Goal: Task Accomplishment & Management: Complete application form

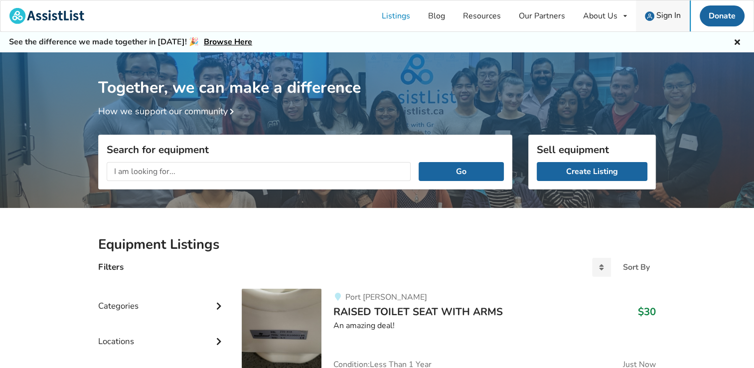
click at [668, 19] on span "Sign In" at bounding box center [668, 15] width 24 height 11
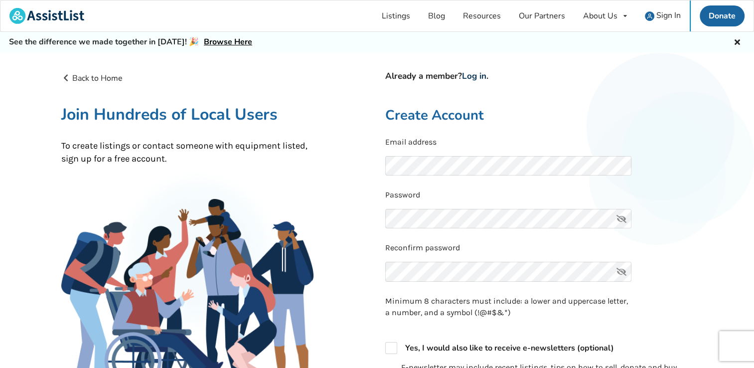
click at [472, 78] on link "Log in" at bounding box center [474, 75] width 24 height 11
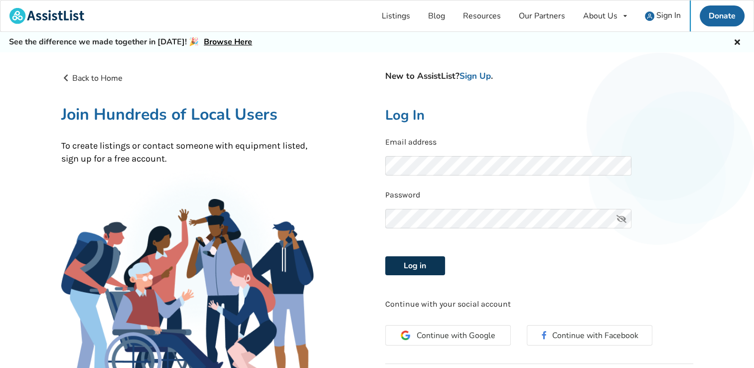
click at [427, 270] on button "Log in" at bounding box center [415, 265] width 60 height 19
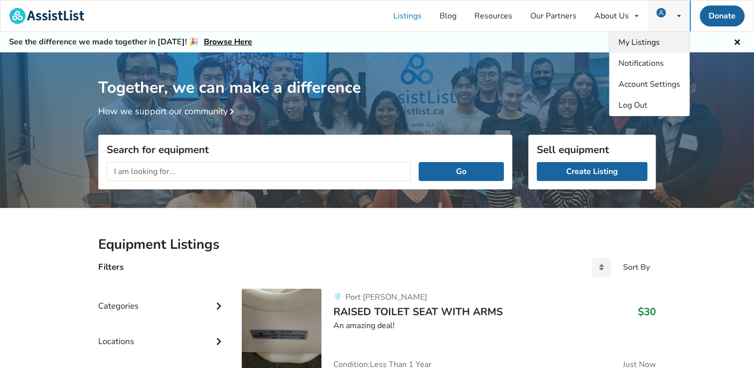
click at [642, 44] on span "My Listings" at bounding box center [639, 42] width 41 height 11
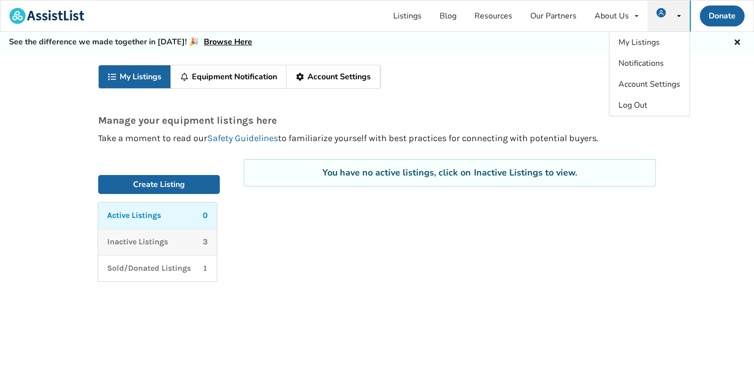
click at [166, 246] on p "Inactive Listings" at bounding box center [137, 241] width 61 height 11
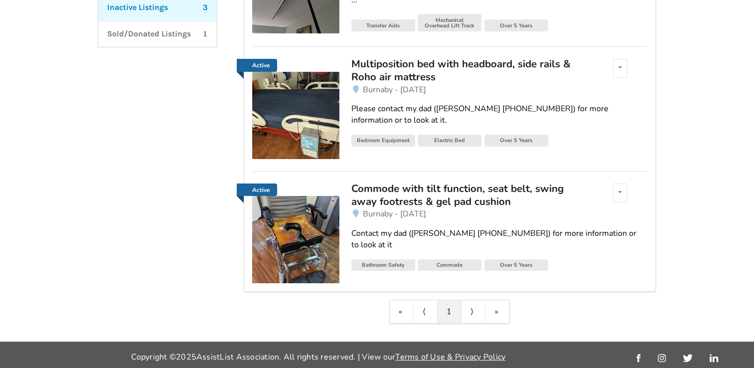
scroll to position [236, 0]
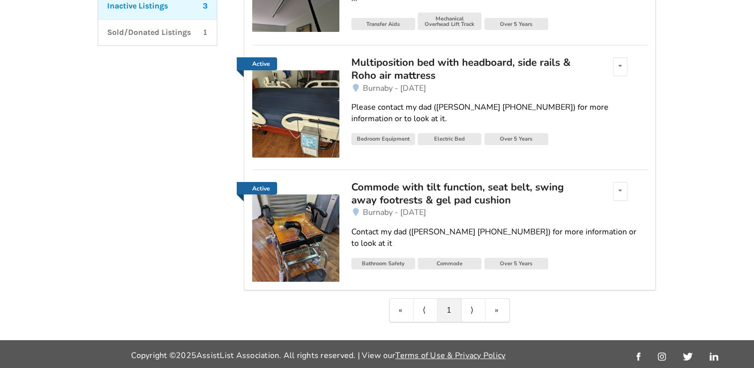
click at [449, 188] on div "Commode with tilt function, seat belt, swing away footrests & gel pad cushion" at bounding box center [467, 193] width 233 height 26
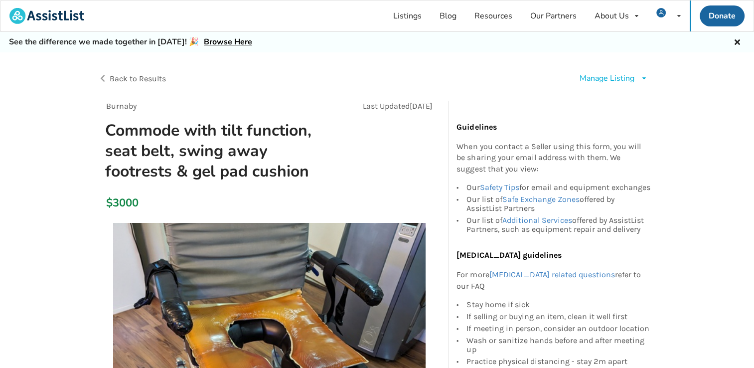
click at [637, 80] on div "Manage Listing Edit listing Renew listing Mark as Sold Delete listing" at bounding box center [614, 78] width 68 height 11
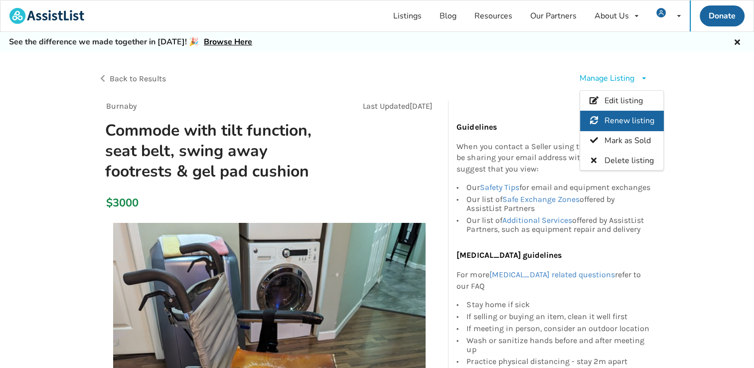
click at [612, 121] on span "Renew listing" at bounding box center [630, 120] width 50 height 11
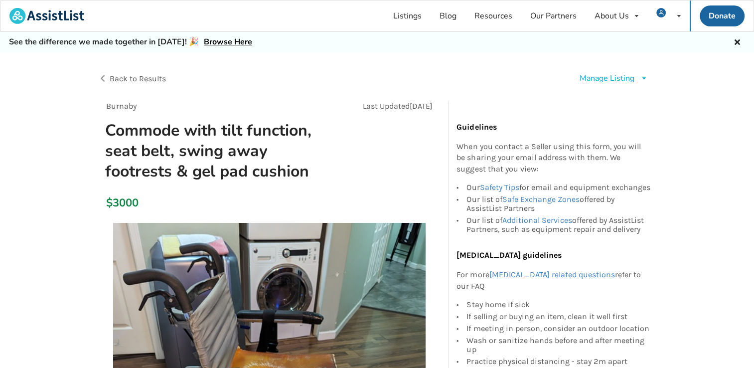
click at [112, 79] on span "Back to Results" at bounding box center [138, 78] width 56 height 9
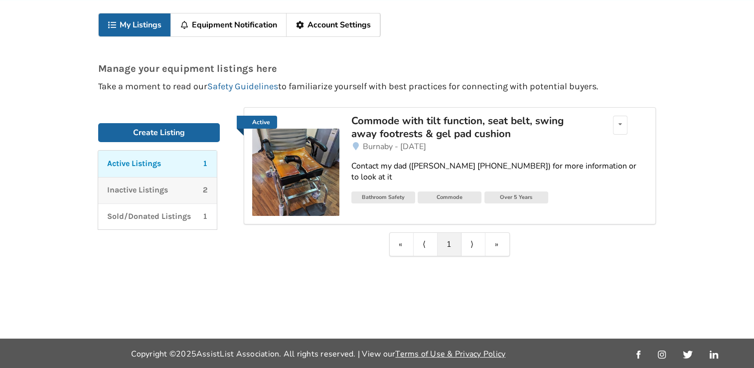
click at [146, 192] on p "Inactive Listings" at bounding box center [137, 189] width 61 height 11
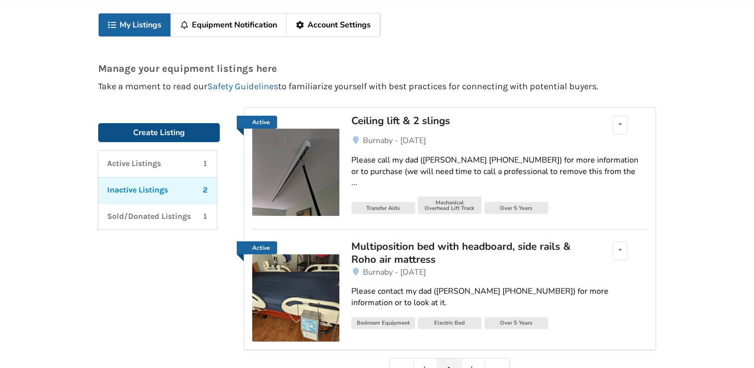
click at [163, 131] on link "Create Listing" at bounding box center [159, 132] width 122 height 19
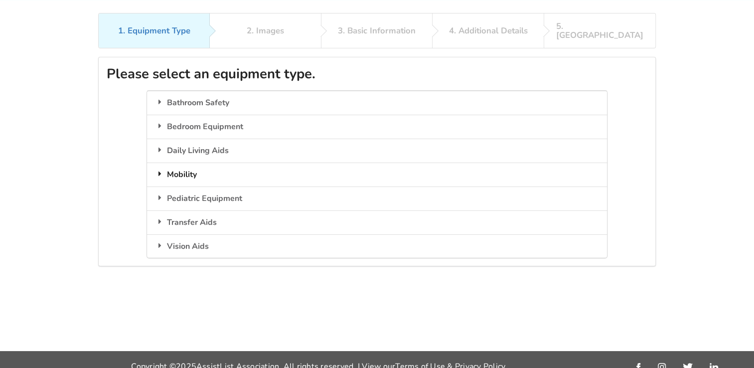
click at [169, 168] on div "Mobility" at bounding box center [377, 174] width 460 height 24
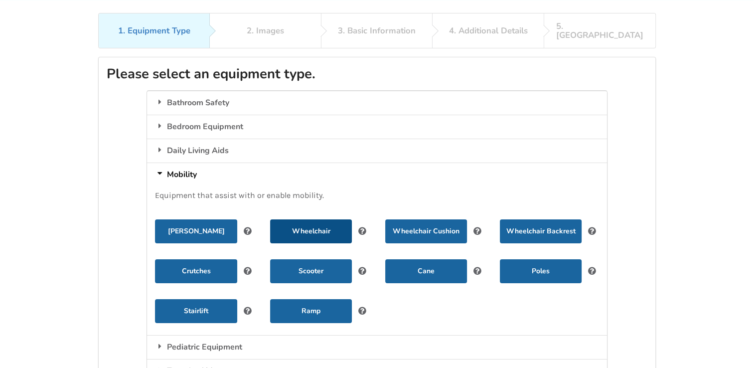
click at [309, 219] on button "Wheelchair" at bounding box center [311, 231] width 82 height 24
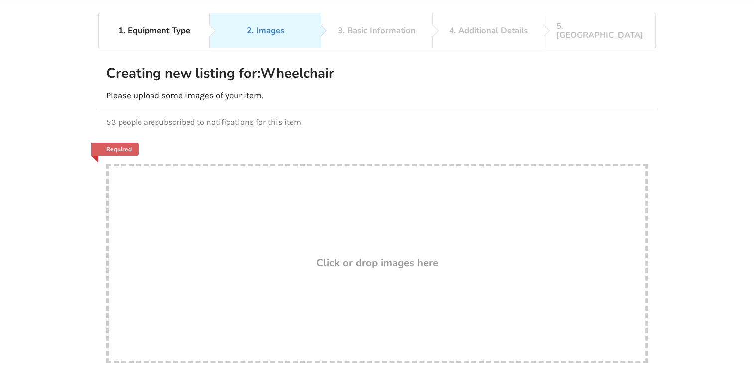
click at [301, 210] on div "Drop here! Click or drop images here" at bounding box center [377, 262] width 542 height 199
type input "C:\fakepath\mom's electric wheelchair.jpg"
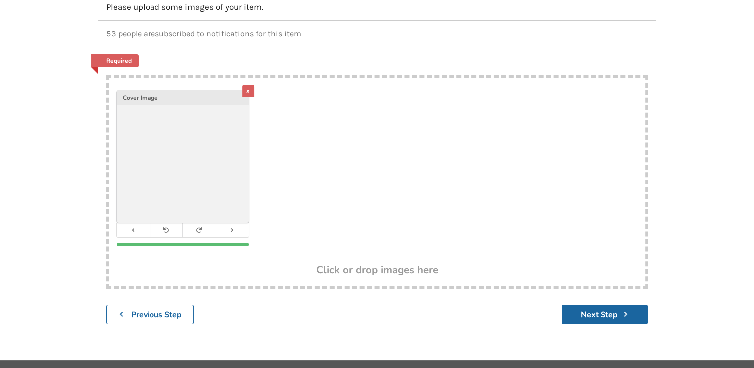
scroll to position [152, 0]
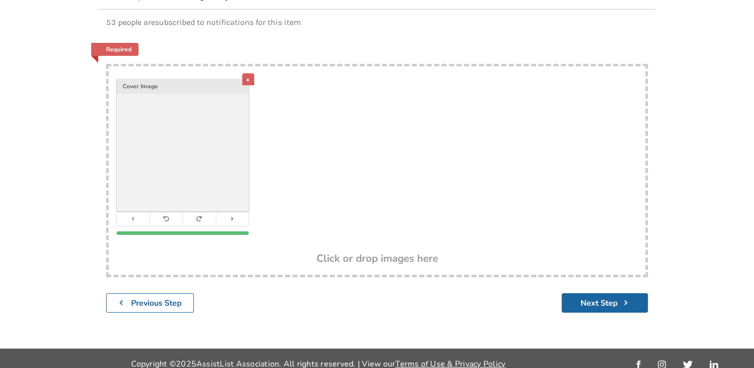
click at [364, 214] on div "x Cover Image" at bounding box center [377, 159] width 537 height 186
type input "C:\fakepath\side of wheelchair.jpg"
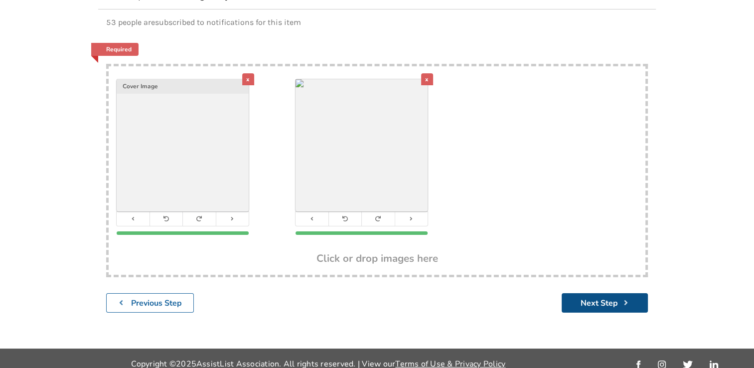
click at [589, 296] on button "Next Step" at bounding box center [605, 302] width 86 height 19
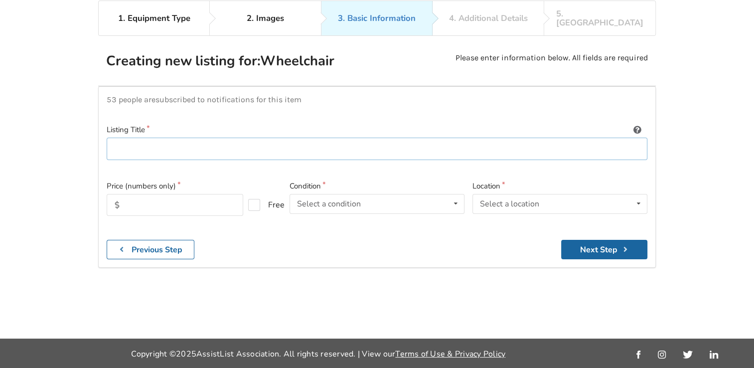
click at [293, 143] on input at bounding box center [377, 149] width 541 height 22
type input "Electric Wheelchair with tilt function & swing away joystick"
click at [196, 194] on input "text" at bounding box center [175, 205] width 137 height 22
type input "8000"
click at [387, 198] on div "Select a condition Brand New Less Than 1 Year 1 To 2 Years 3 To 5 Years Over 5 …" at bounding box center [377, 204] width 175 height 20
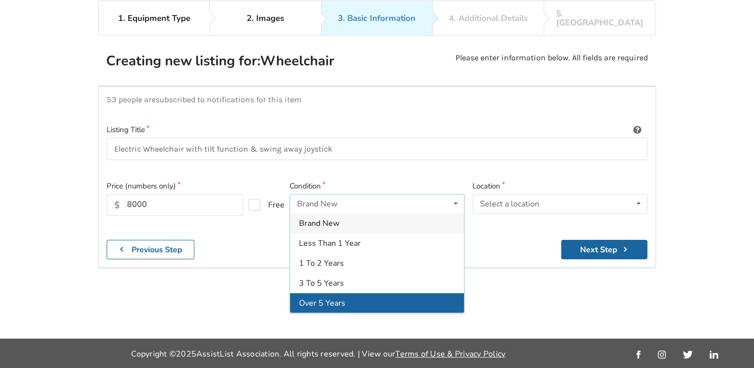
click at [337, 298] on span "Over 5 Years" at bounding box center [322, 303] width 46 height 11
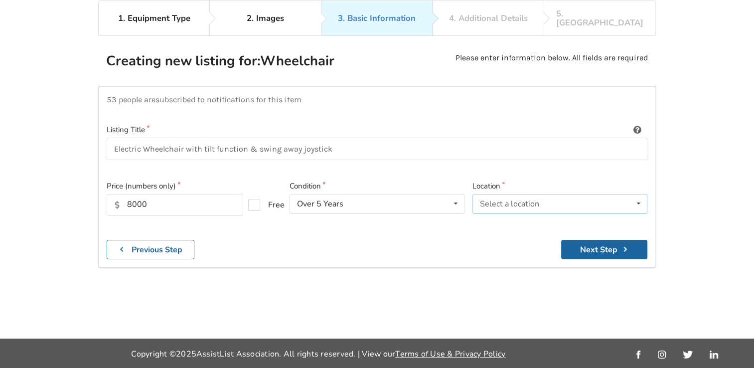
click at [499, 200] on div "Select a location" at bounding box center [509, 204] width 59 height 8
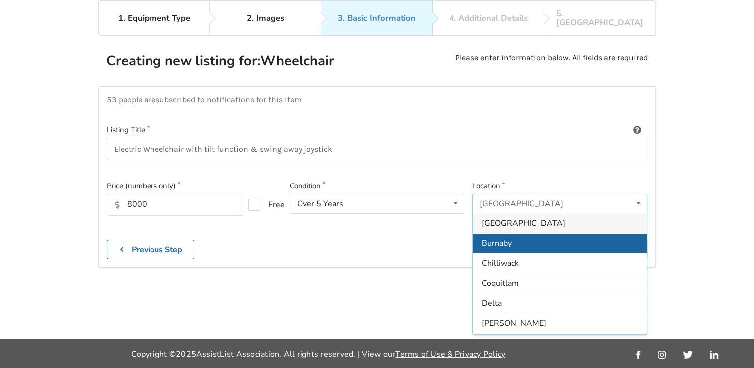
click at [495, 238] on span "Burnaby" at bounding box center [497, 243] width 30 height 11
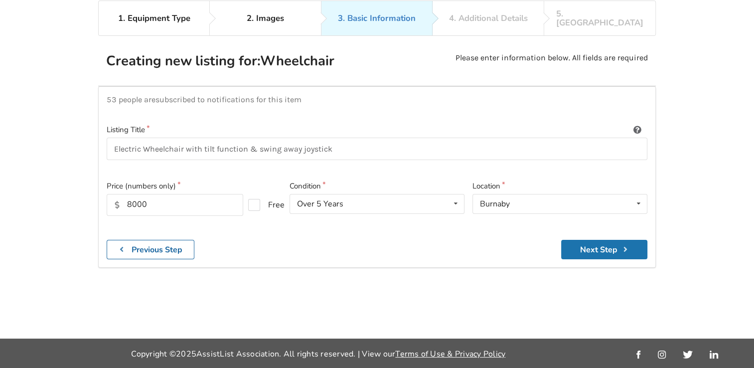
click at [572, 240] on button "Next Step" at bounding box center [604, 249] width 86 height 19
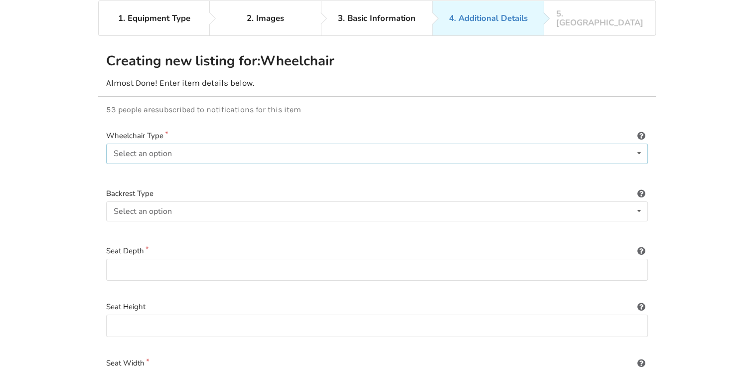
click at [229, 144] on div "Select an option Power/electric Manual Transport Tilt" at bounding box center [377, 154] width 542 height 20
click at [157, 168] on span "Power/electric" at bounding box center [142, 173] width 52 height 11
click at [186, 204] on div "Select an option Sling (standard upholstery) Hardshell (rigid) Tension-adjustab…" at bounding box center [377, 211] width 542 height 20
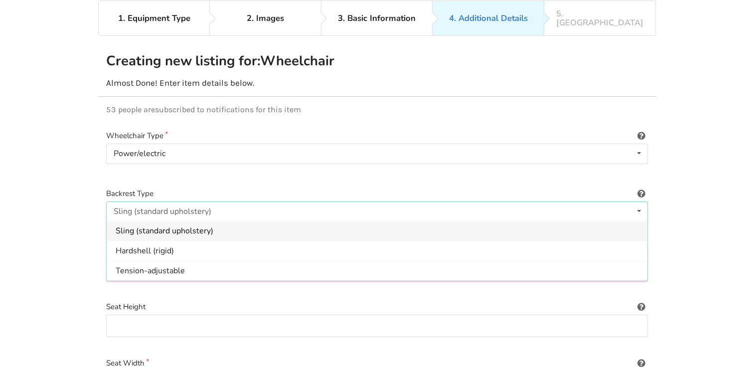
click at [180, 225] on span "Sling (standard upholstery)" at bounding box center [165, 230] width 98 height 11
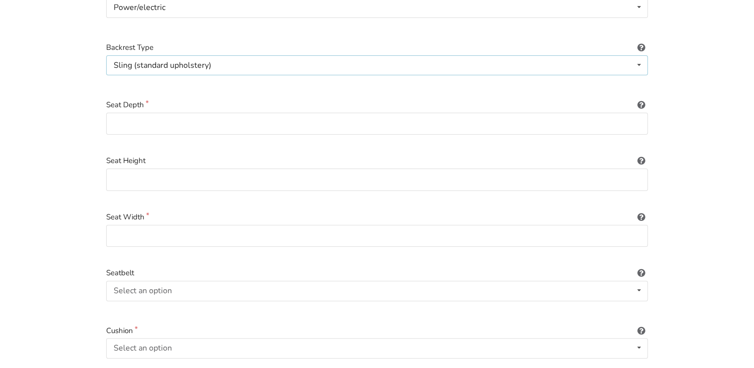
scroll to position [214, 0]
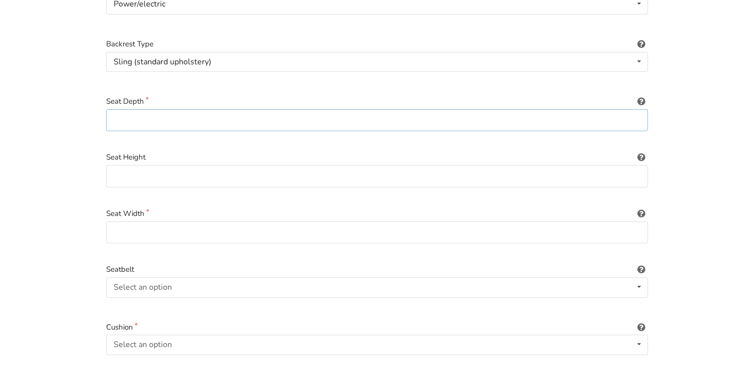
click at [119, 113] on input at bounding box center [377, 120] width 542 height 22
type input "18""
click at [153, 223] on input at bounding box center [377, 232] width 542 height 22
type input "8"
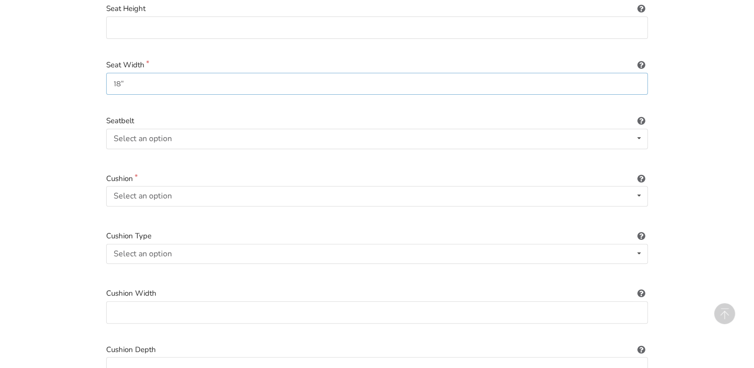
scroll to position [363, 0]
type input "18""
click at [162, 128] on div "Select an option Included Not included" at bounding box center [377, 138] width 542 height 20
click at [147, 148] on div "Included" at bounding box center [377, 158] width 541 height 20
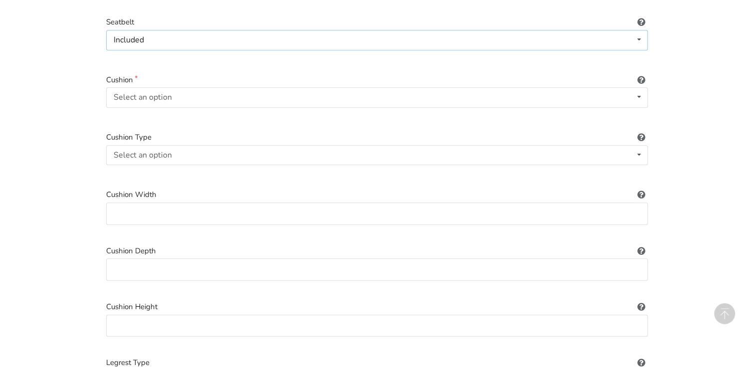
scroll to position [463, 0]
click at [151, 91] on div "Select an option" at bounding box center [143, 95] width 58 height 8
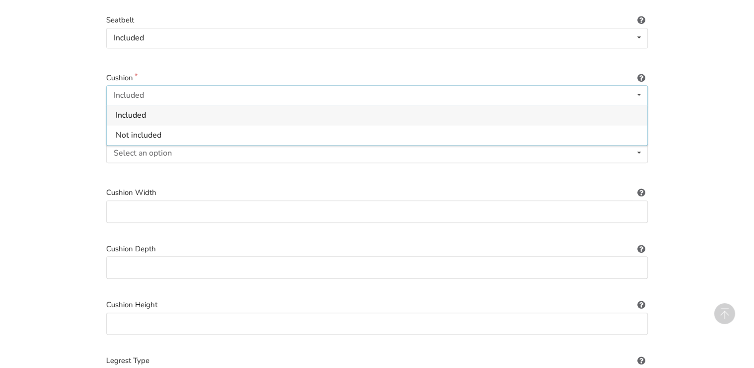
click at [142, 110] on span "Included" at bounding box center [131, 115] width 30 height 11
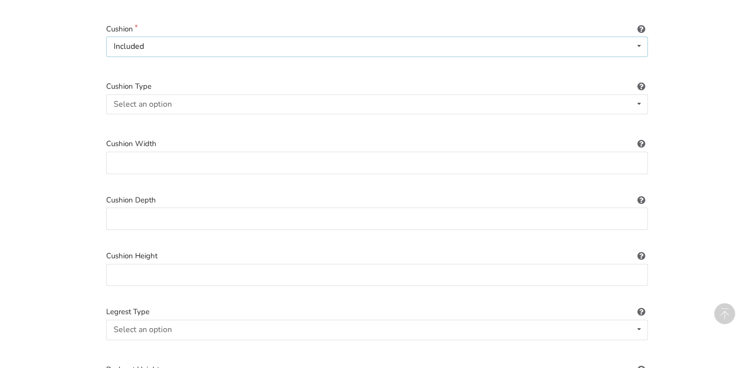
scroll to position [513, 0]
click at [117, 99] on div "Select an option" at bounding box center [143, 103] width 58 height 8
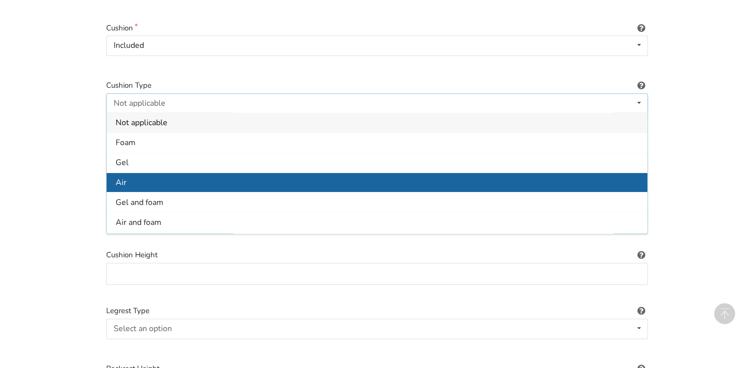
click at [125, 177] on span "Air" at bounding box center [121, 182] width 11 height 11
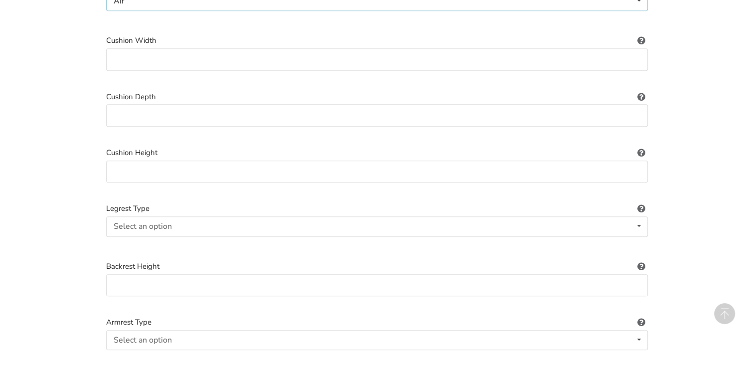
scroll to position [662, 0]
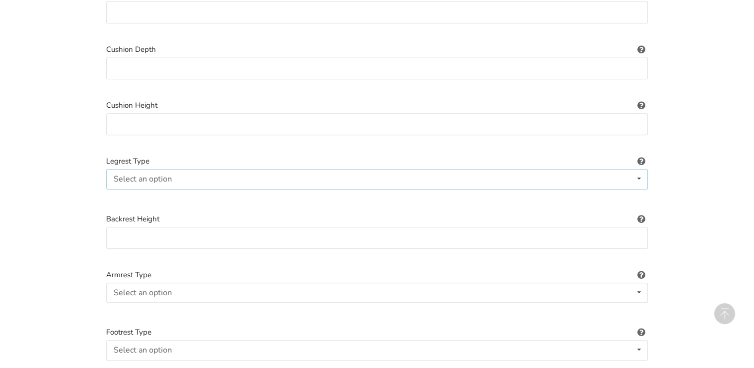
click at [122, 175] on div "Select an option" at bounding box center [143, 179] width 58 height 8
click at [119, 193] on span "Standard" at bounding box center [132, 198] width 32 height 11
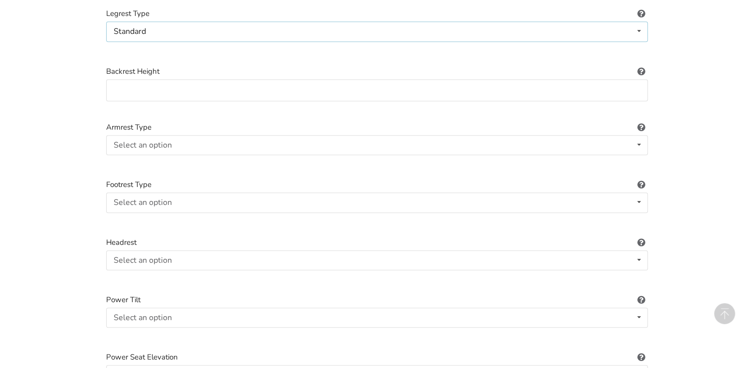
scroll to position [812, 0]
click at [118, 139] on div "Select an option" at bounding box center [143, 143] width 58 height 8
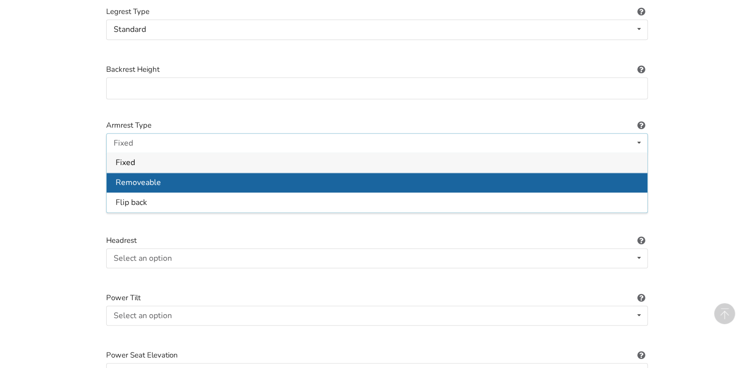
click at [156, 177] on span "Removeable" at bounding box center [138, 182] width 45 height 11
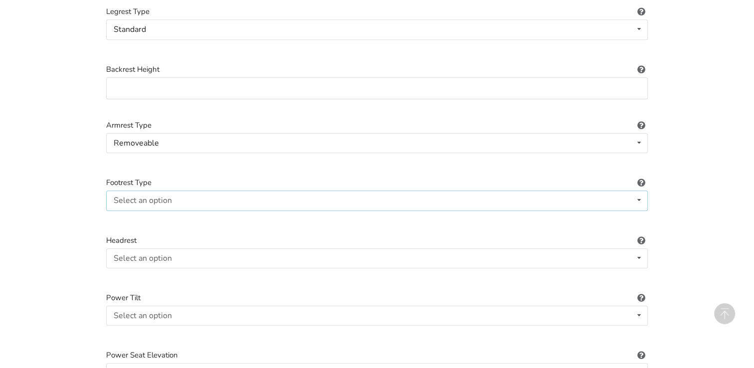
click at [122, 196] on div "Select an option" at bounding box center [143, 200] width 58 height 8
click at [138, 215] on span "Standard" at bounding box center [132, 220] width 32 height 11
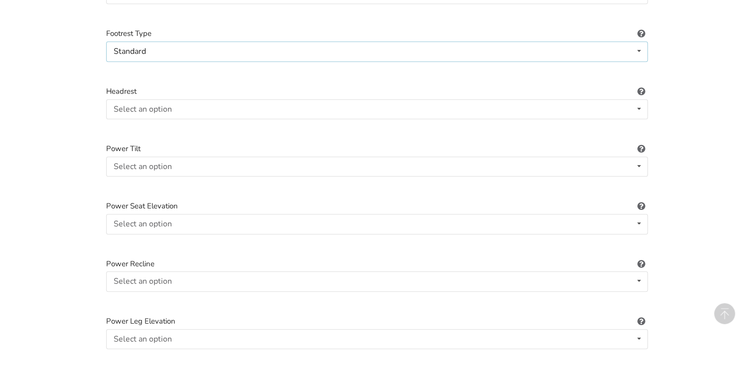
scroll to position [962, 0]
click at [116, 105] on div "Select an option" at bounding box center [143, 109] width 58 height 8
click at [119, 123] on span "Included" at bounding box center [131, 128] width 30 height 11
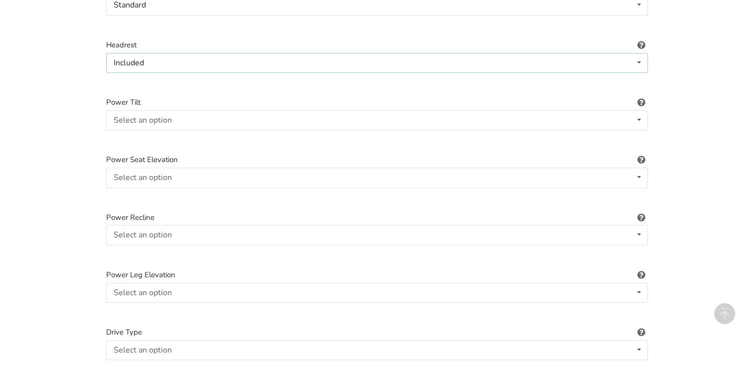
scroll to position [1011, 0]
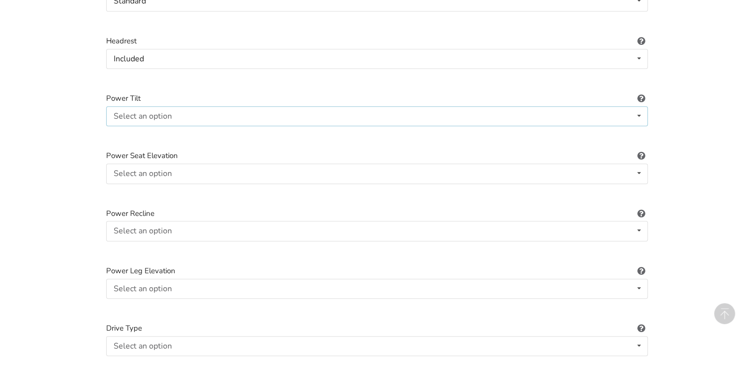
click at [118, 112] on div "Select an option" at bounding box center [143, 116] width 58 height 8
click at [124, 131] on span "Included" at bounding box center [131, 136] width 30 height 11
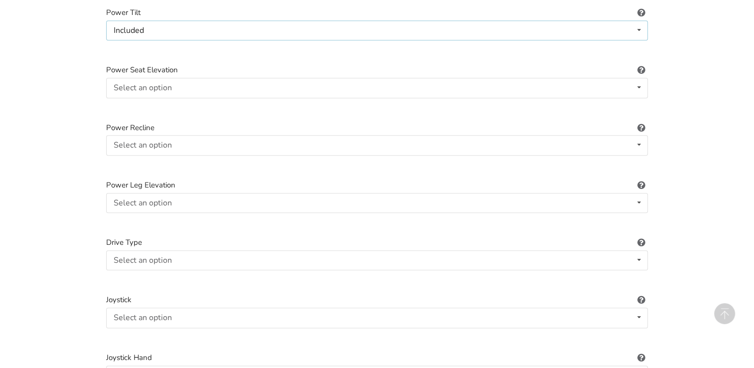
scroll to position [1111, 0]
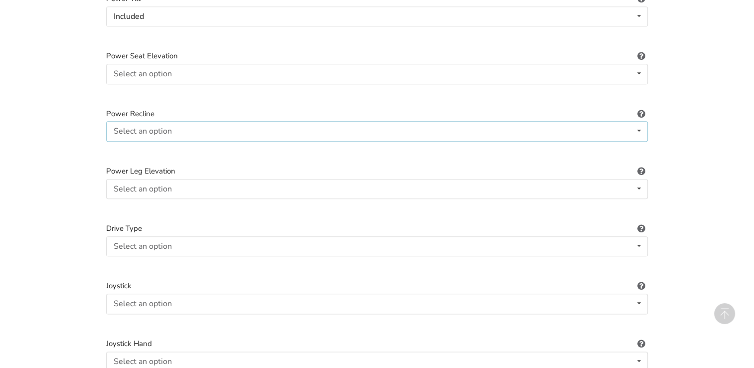
click at [115, 127] on div "Select an option" at bounding box center [143, 131] width 58 height 8
click at [118, 146] on span "Included" at bounding box center [131, 151] width 30 height 11
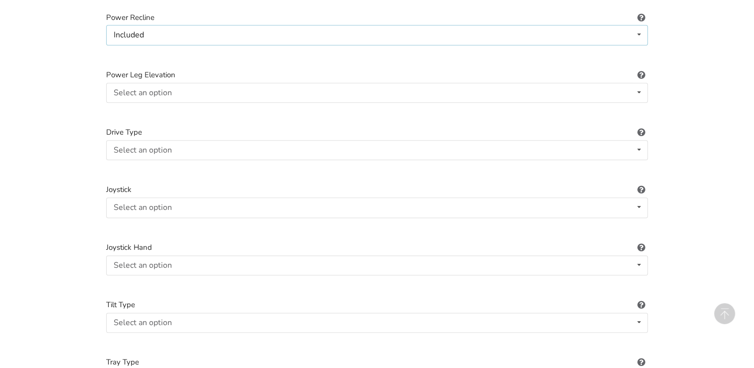
scroll to position [1211, 0]
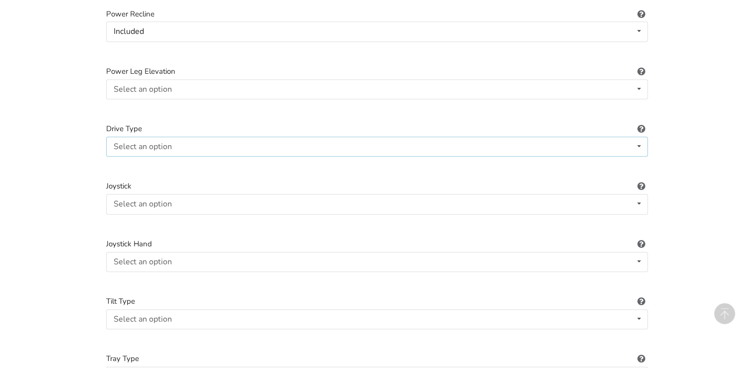
click at [110, 137] on div "Select an option Not applicable Rear Front Midwheel" at bounding box center [377, 147] width 542 height 20
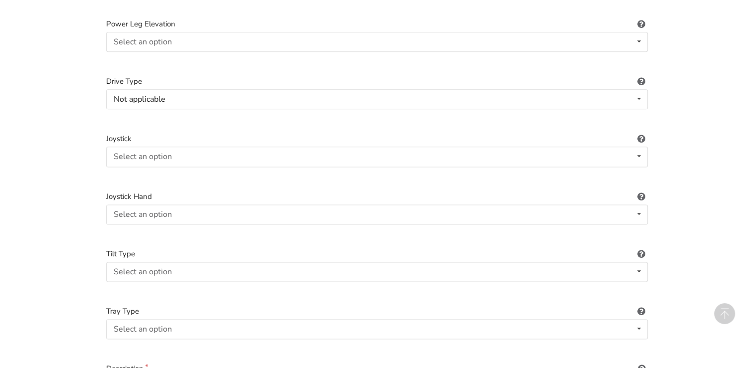
scroll to position [1261, 0]
click at [123, 150] on div "Select an option" at bounding box center [143, 154] width 58 height 8
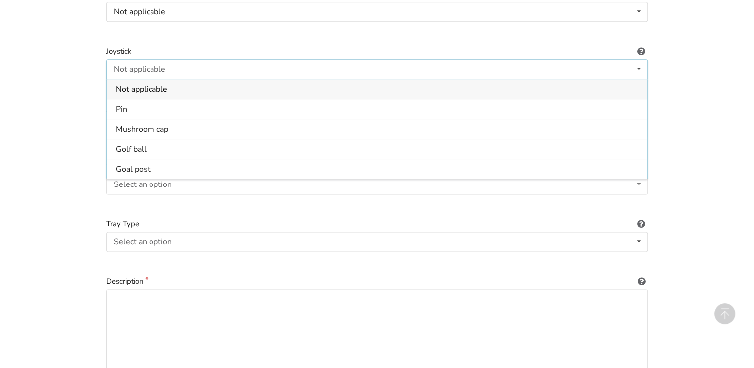
scroll to position [1346, 0]
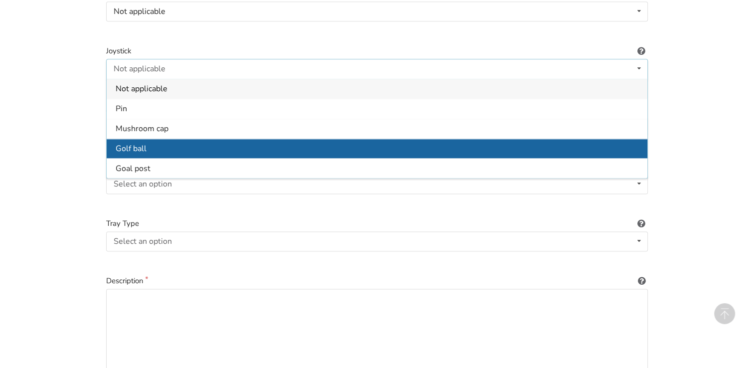
click at [121, 143] on span "Golf ball" at bounding box center [131, 148] width 31 height 11
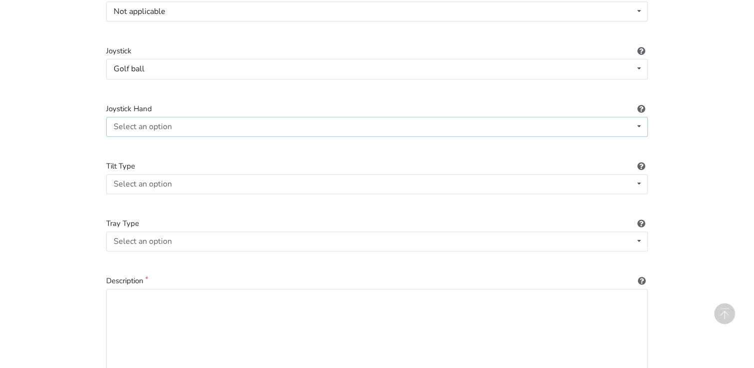
click at [118, 123] on div "Select an option" at bounding box center [143, 127] width 58 height 8
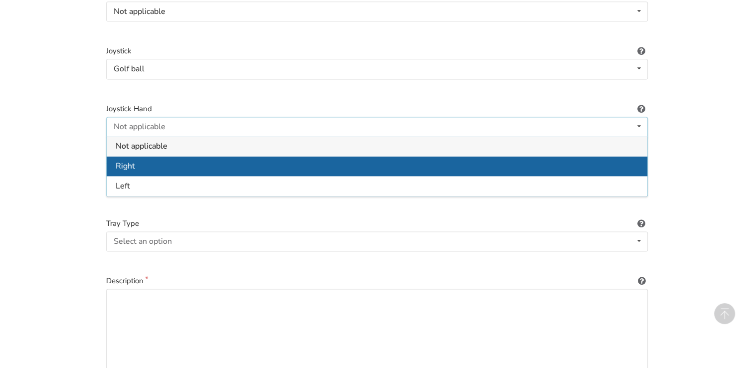
click at [120, 161] on span "Right" at bounding box center [125, 166] width 19 height 11
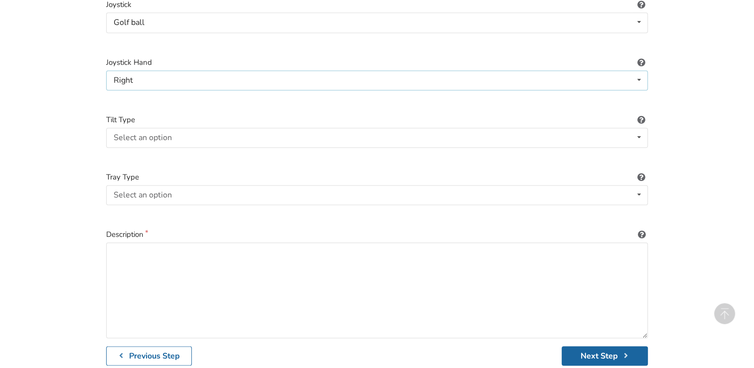
scroll to position [1396, 0]
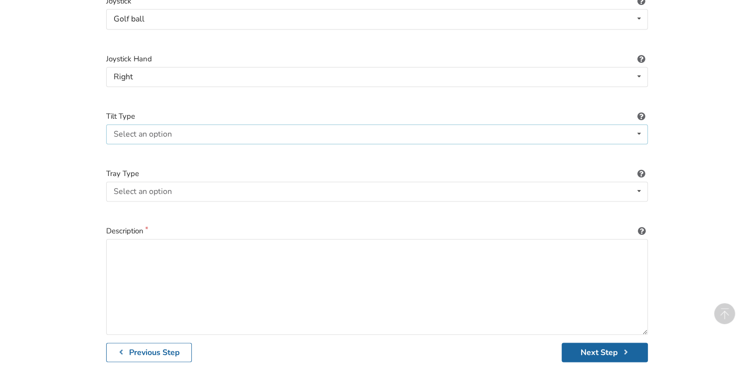
click at [112, 124] on div "Select an option Not applicable Foot tilt Hand tilt" at bounding box center [377, 134] width 542 height 20
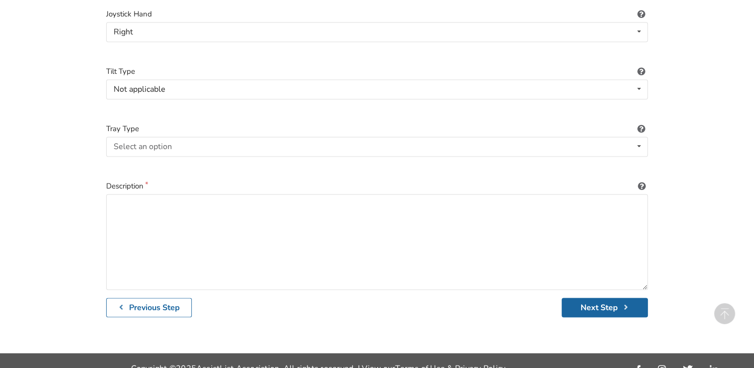
scroll to position [1444, 0]
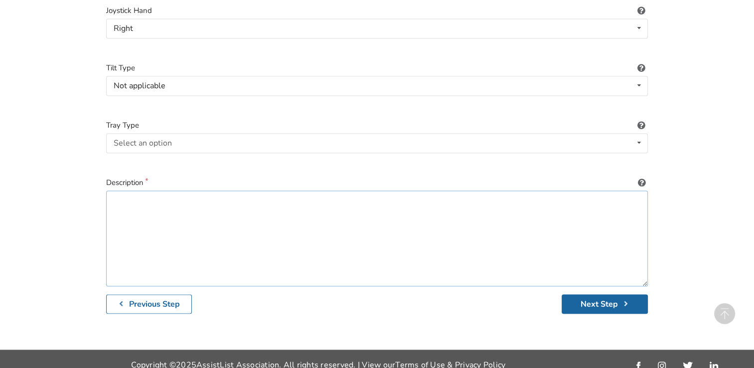
click at [136, 192] on textarea at bounding box center [377, 238] width 542 height 96
type textarea "Asking $8,000 obo"
click at [603, 294] on button "Next Step" at bounding box center [605, 303] width 86 height 19
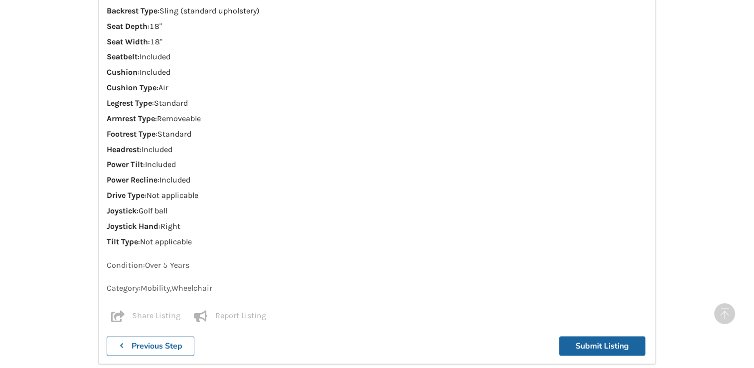
scroll to position [1142, 0]
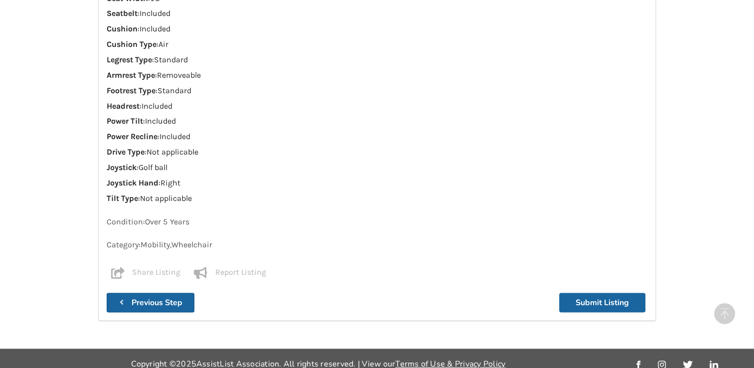
click at [158, 297] on b "Previous Step" at bounding box center [157, 302] width 51 height 11
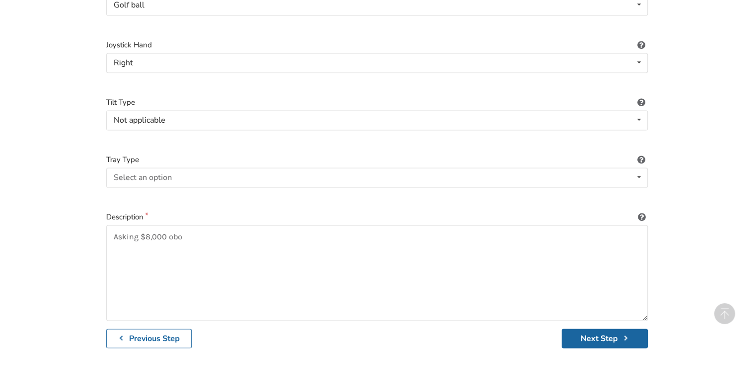
scroll to position [1444, 0]
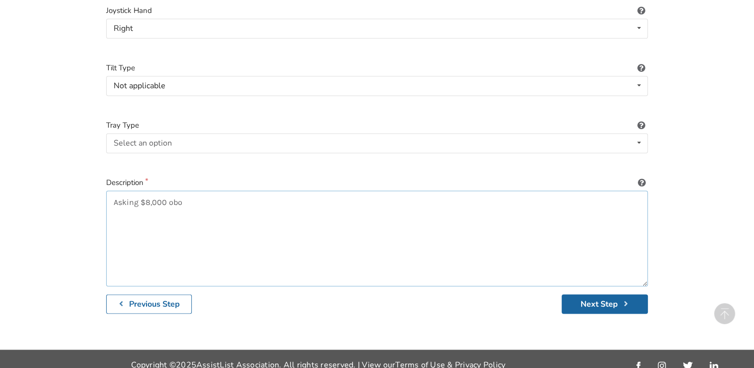
click at [191, 196] on textarea "Asking $8,000 obo" at bounding box center [377, 238] width 542 height 96
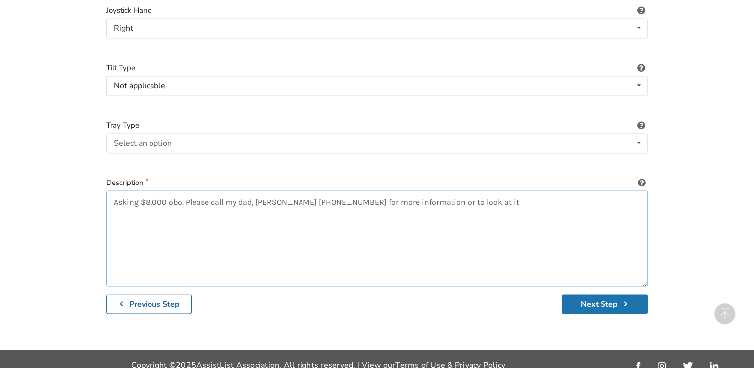
type textarea "Asking $8,000 obo. Please call my dad, [PERSON_NAME] [PHONE_NUMBER] for more in…"
click at [597, 294] on button "Next Step" at bounding box center [605, 303] width 86 height 19
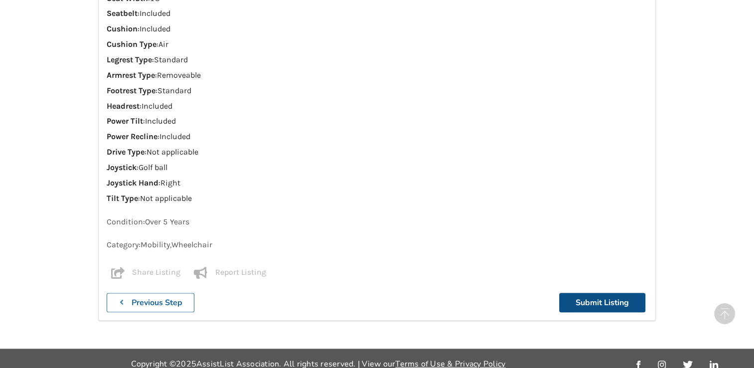
click at [597, 293] on button "Submit Listing" at bounding box center [602, 302] width 86 height 19
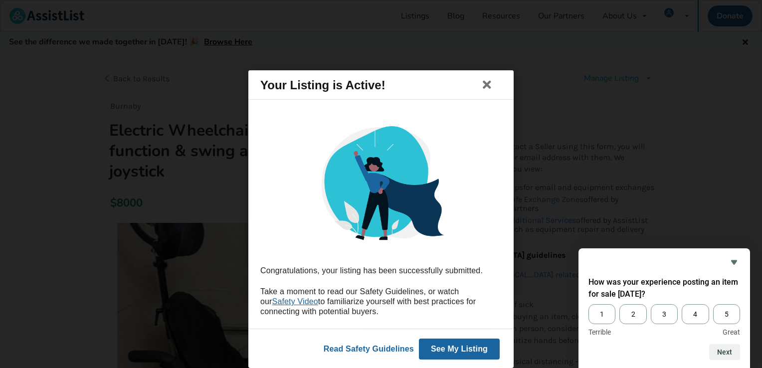
click at [457, 347] on button "See My Listing" at bounding box center [459, 348] width 81 height 21
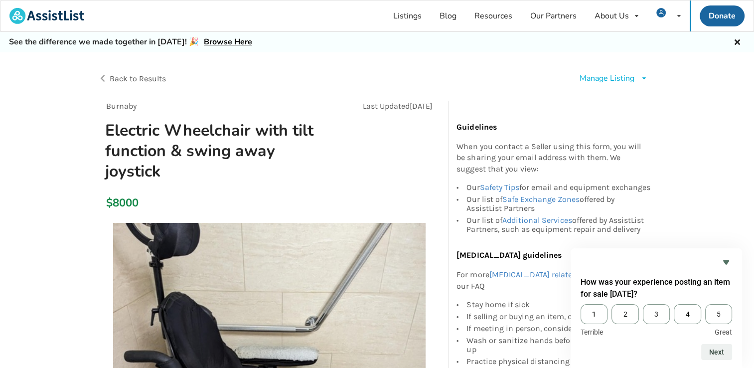
click at [136, 79] on span "Back to Results" at bounding box center [138, 78] width 56 height 9
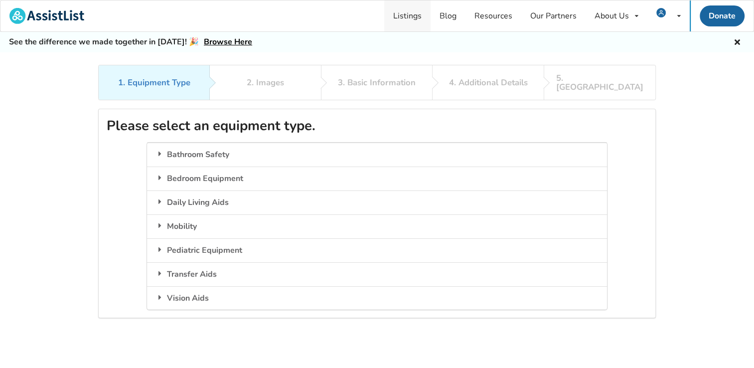
click at [413, 12] on link "Listings" at bounding box center [407, 15] width 46 height 31
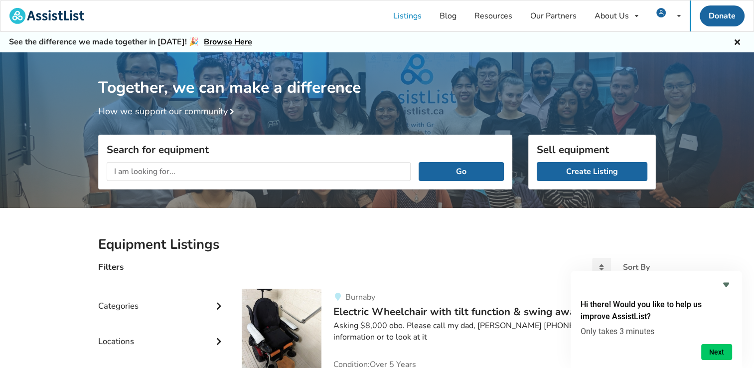
click at [728, 286] on icon "Hide survey" at bounding box center [726, 285] width 12 height 12
